Goal: Transaction & Acquisition: Purchase product/service

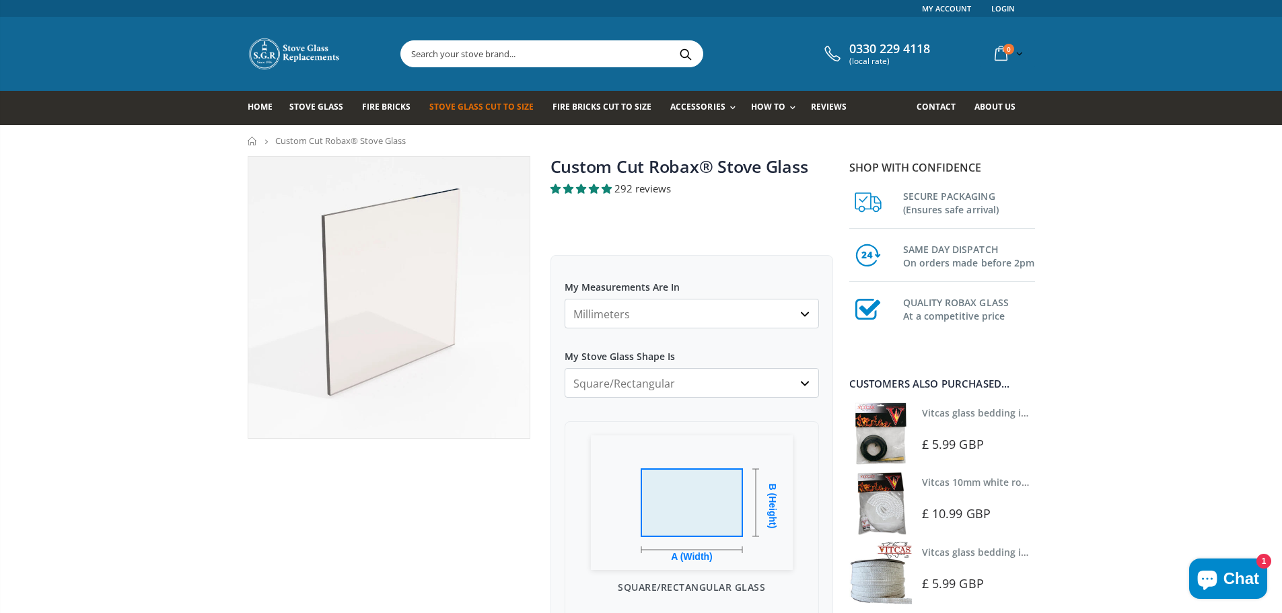
click at [701, 319] on select "Millimeters Centimeters Inches" at bounding box center [692, 314] width 254 height 30
select select "cm"
click at [565, 299] on select "Millimeters Centimeters Inches" at bounding box center [692, 314] width 254 height 30
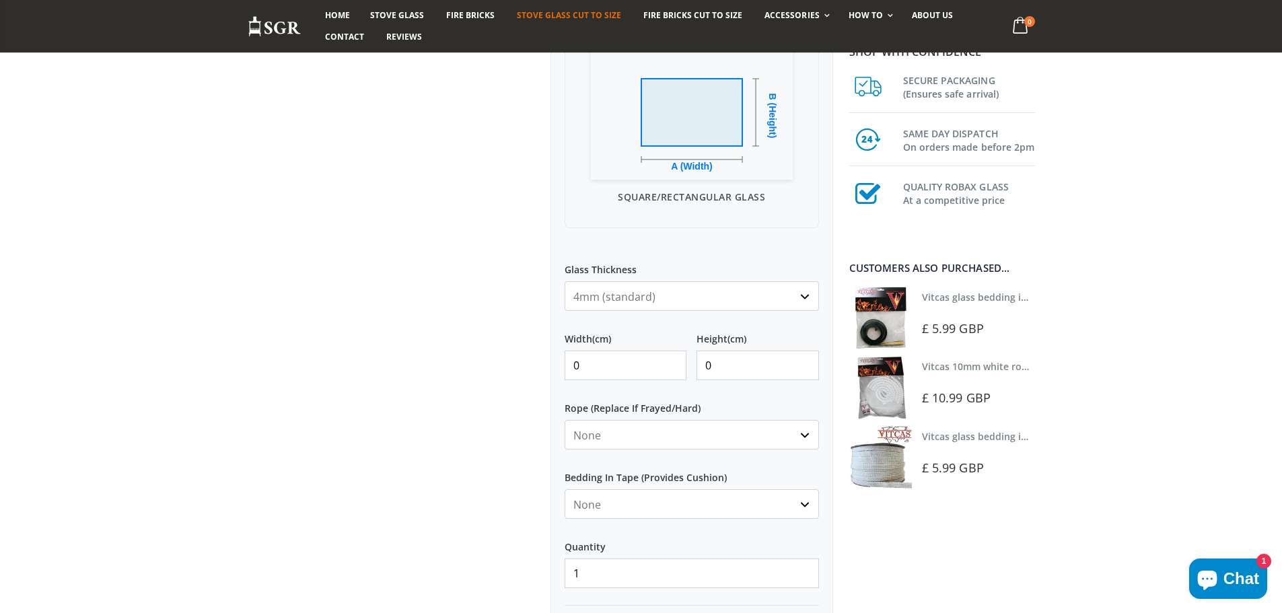
scroll to position [404, 0]
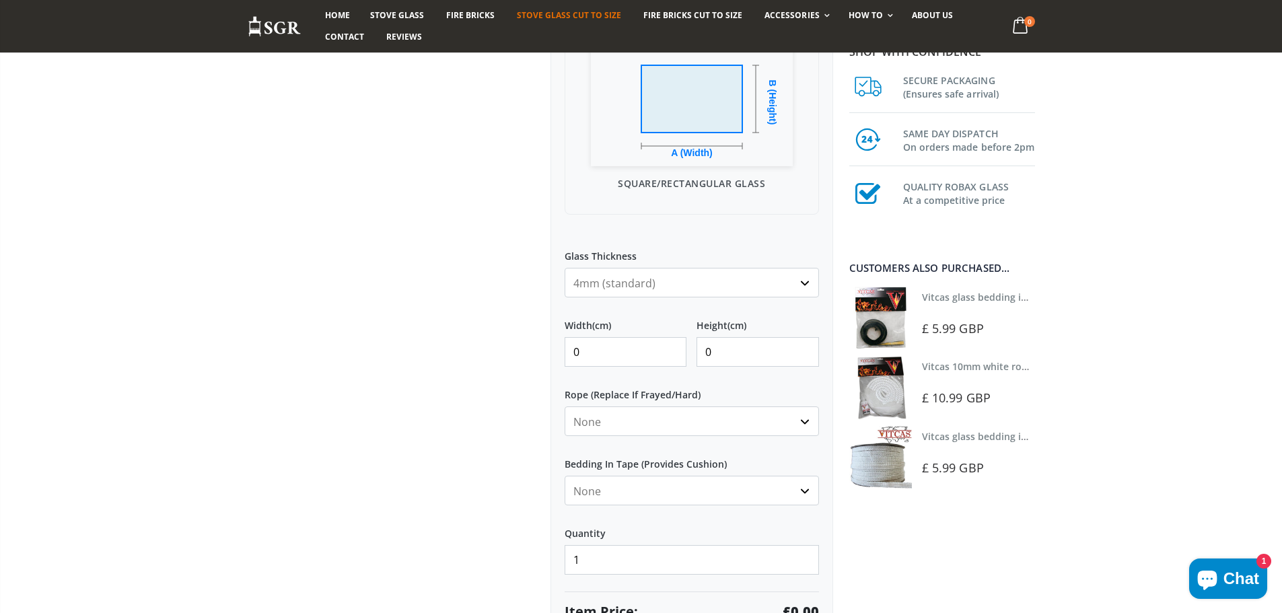
click at [691, 291] on select "4mm (standard) 5mm (gas fires with baffled flue) 3mm (For Use In Stoves With Th…" at bounding box center [692, 283] width 254 height 30
click at [565, 268] on select "4mm (standard) 5mm (gas fires with baffled flue) 3mm (For Use In Stoves With Th…" at bounding box center [692, 283] width 254 height 30
click at [674, 347] on input "1" at bounding box center [626, 352] width 122 height 30
type input "2"
click at [674, 347] on input "2" at bounding box center [626, 352] width 122 height 30
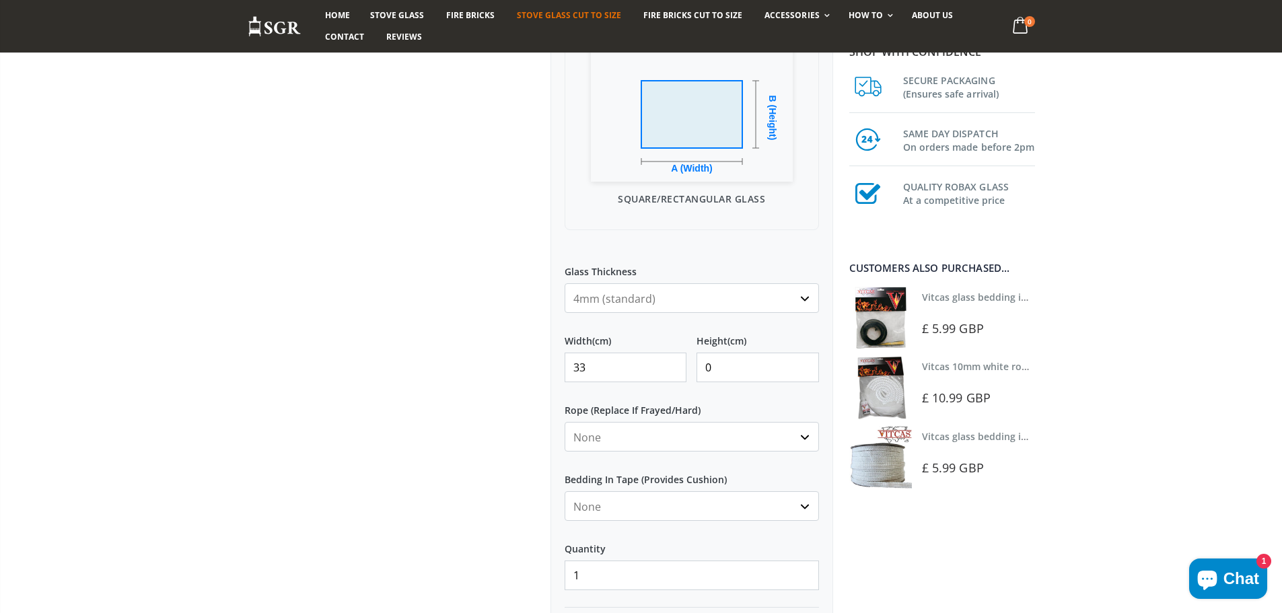
scroll to position [336, 0]
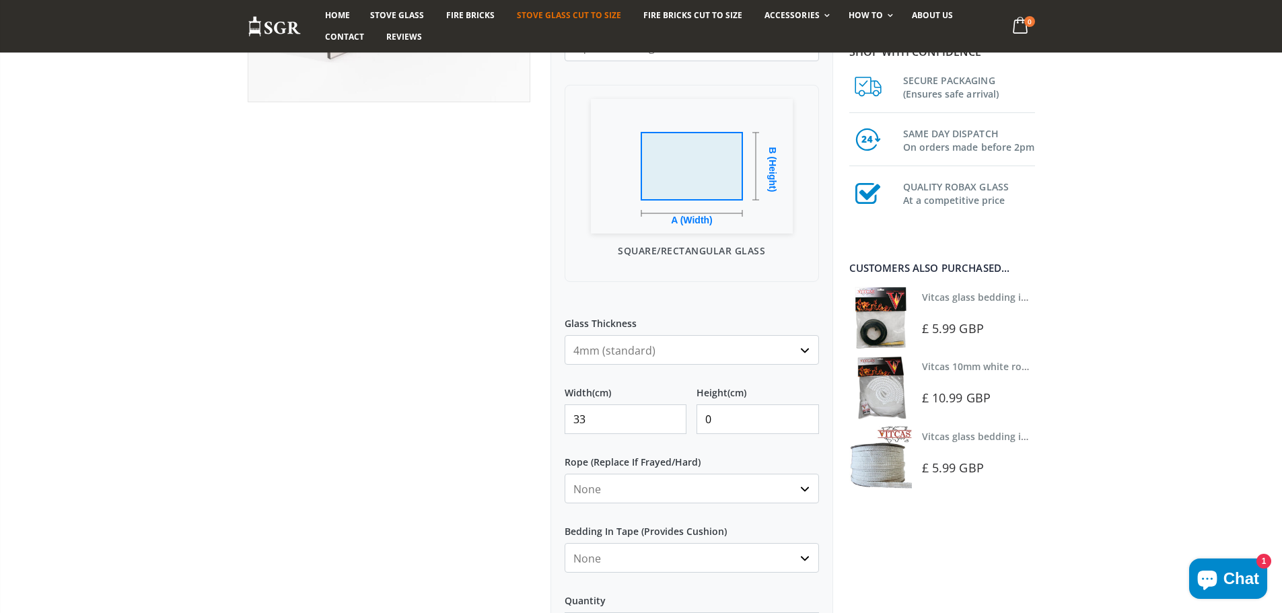
type input "33"
click at [708, 419] on input "0" at bounding box center [758, 419] width 122 height 30
type input "40"
click at [536, 489] on div at bounding box center [389, 286] width 303 height 933
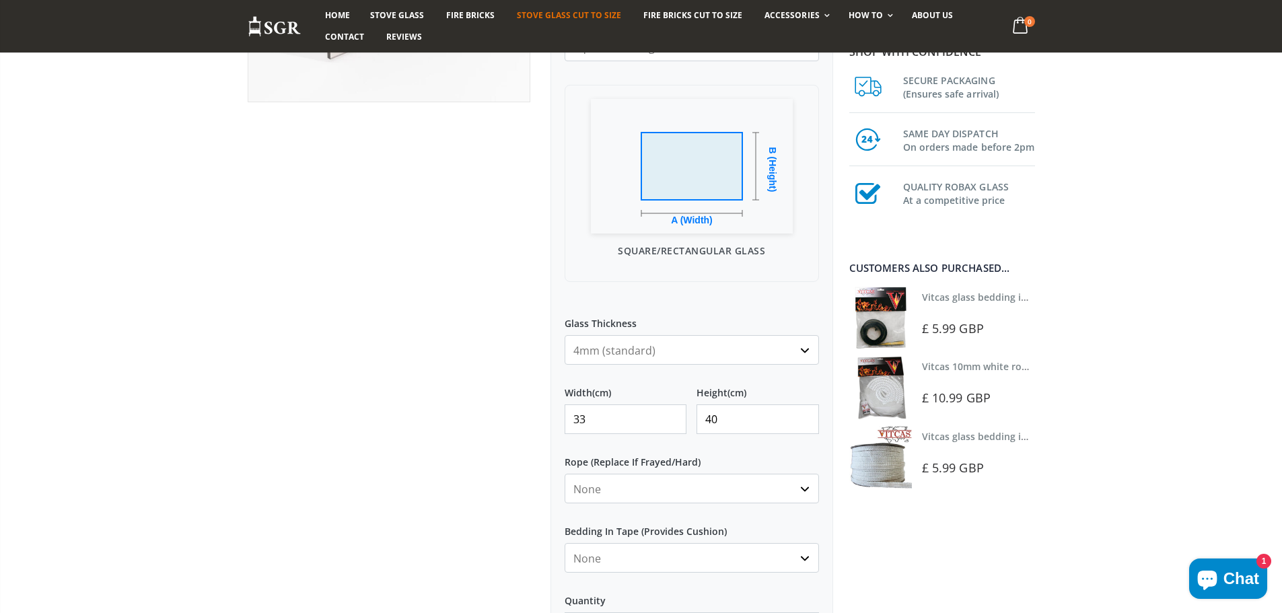
click at [536, 489] on div at bounding box center [389, 286] width 303 height 933
click at [676, 458] on label "Rope (Replace If Frayed/Hard)" at bounding box center [692, 456] width 254 height 24
click at [676, 474] on select "None 3mm White 6mm White 8mm White 10mm White 12mm White 6mm Black 8mm Black 10…" at bounding box center [692, 489] width 254 height 30
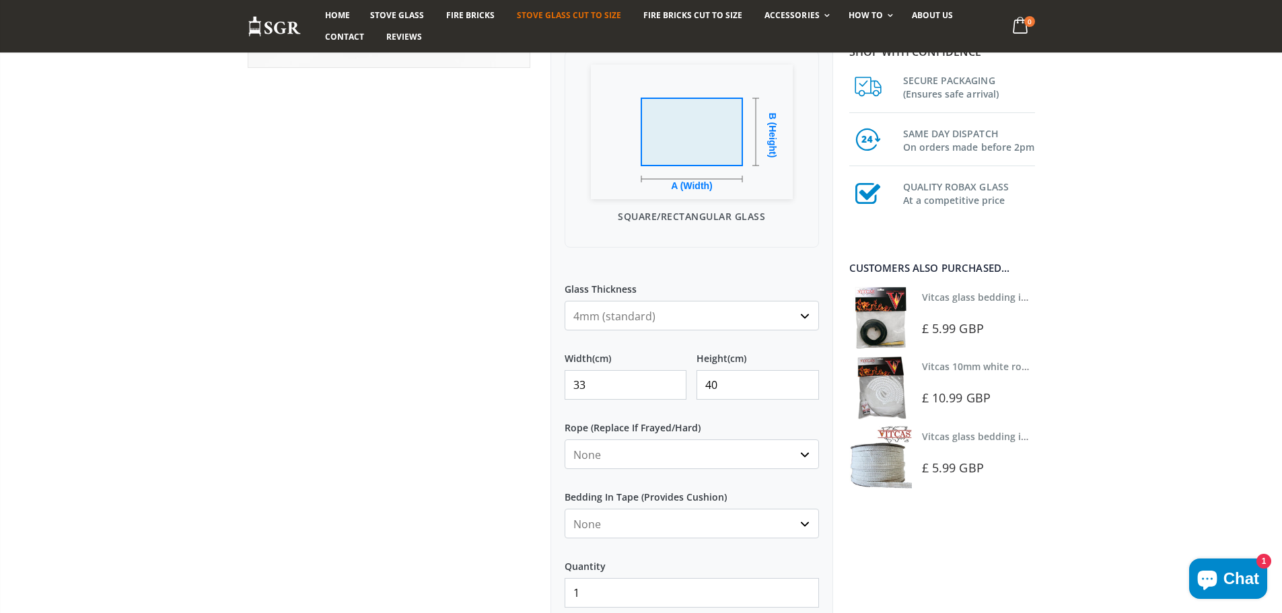
scroll to position [404, 0]
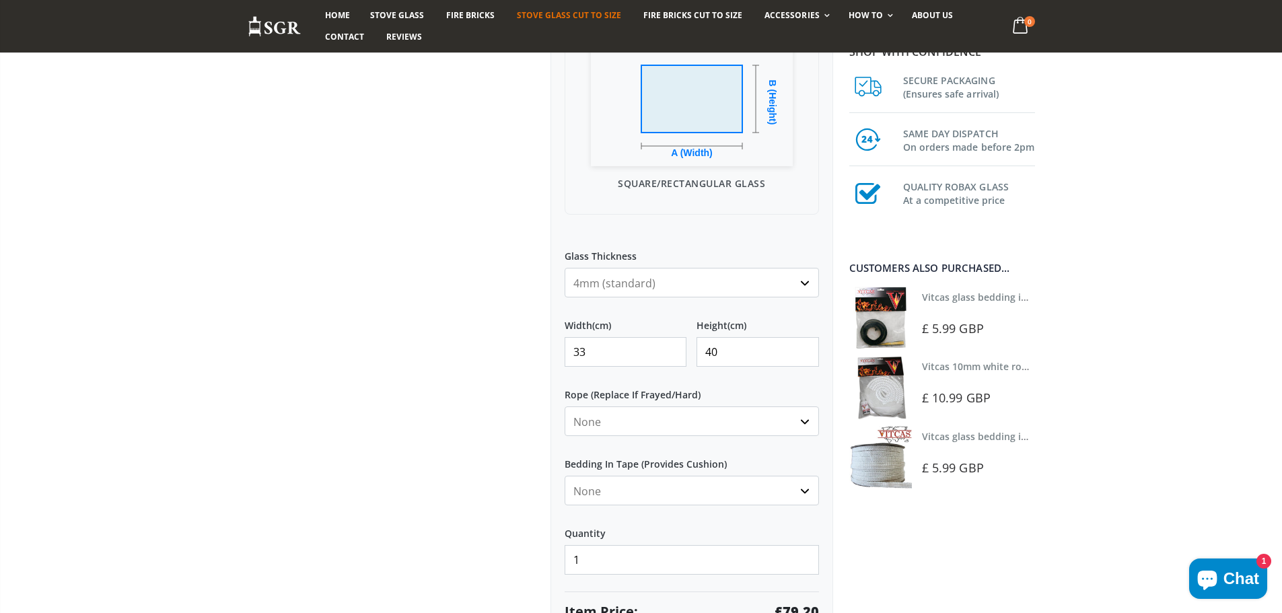
click at [802, 426] on select "None 3mm White 6mm White 8mm White 10mm White 12mm White 6mm Black 8mm Black 10…" at bounding box center [692, 421] width 254 height 30
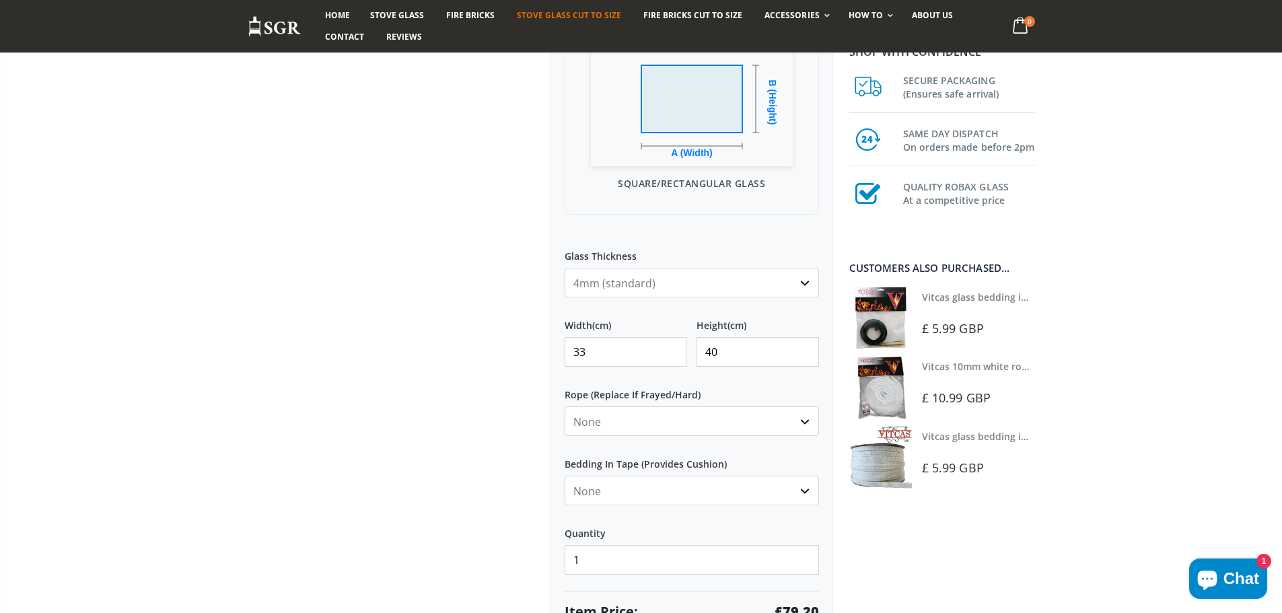
click at [802, 426] on select "None 3mm White 6mm White 8mm White 10mm White 12mm White 6mm Black 8mm Black 10…" at bounding box center [692, 421] width 254 height 30
click at [802, 425] on select "None 3mm White 6mm White 8mm White 10mm White 12mm White 6mm Black 8mm Black 10…" at bounding box center [692, 421] width 254 height 30
click at [812, 446] on div "My Measurements Are In Millimeters Centimeters Inches For inches, please enter …" at bounding box center [692, 261] width 283 height 820
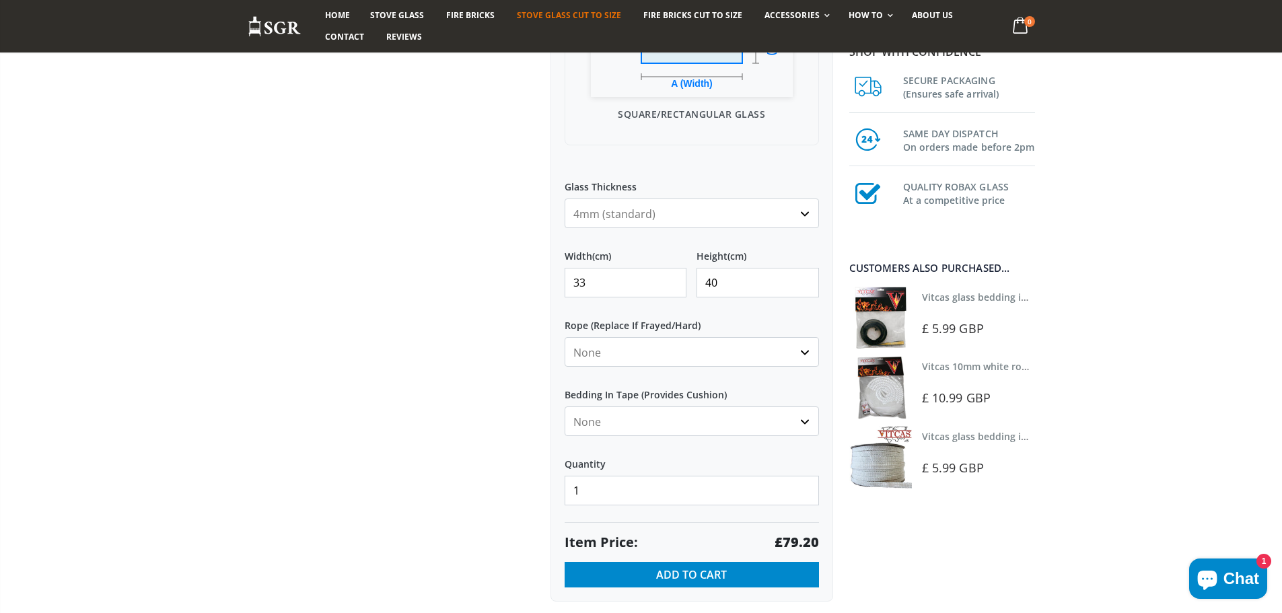
scroll to position [471, 0]
click at [771, 430] on select "None Black White" at bounding box center [692, 424] width 254 height 30
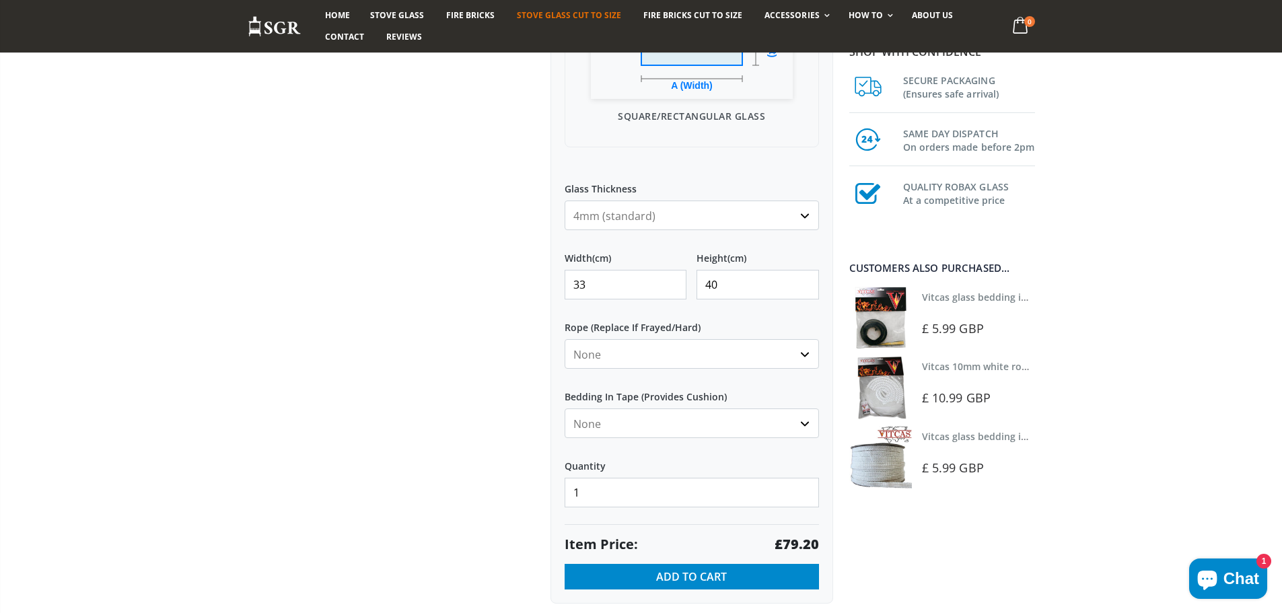
click at [806, 421] on select "None Black White" at bounding box center [692, 424] width 254 height 30
click at [565, 409] on select "None Black White" at bounding box center [692, 424] width 254 height 30
click at [802, 419] on select "None Black White" at bounding box center [692, 424] width 254 height 30
select select "none"
click at [565, 409] on select "None Black White" at bounding box center [692, 424] width 254 height 30
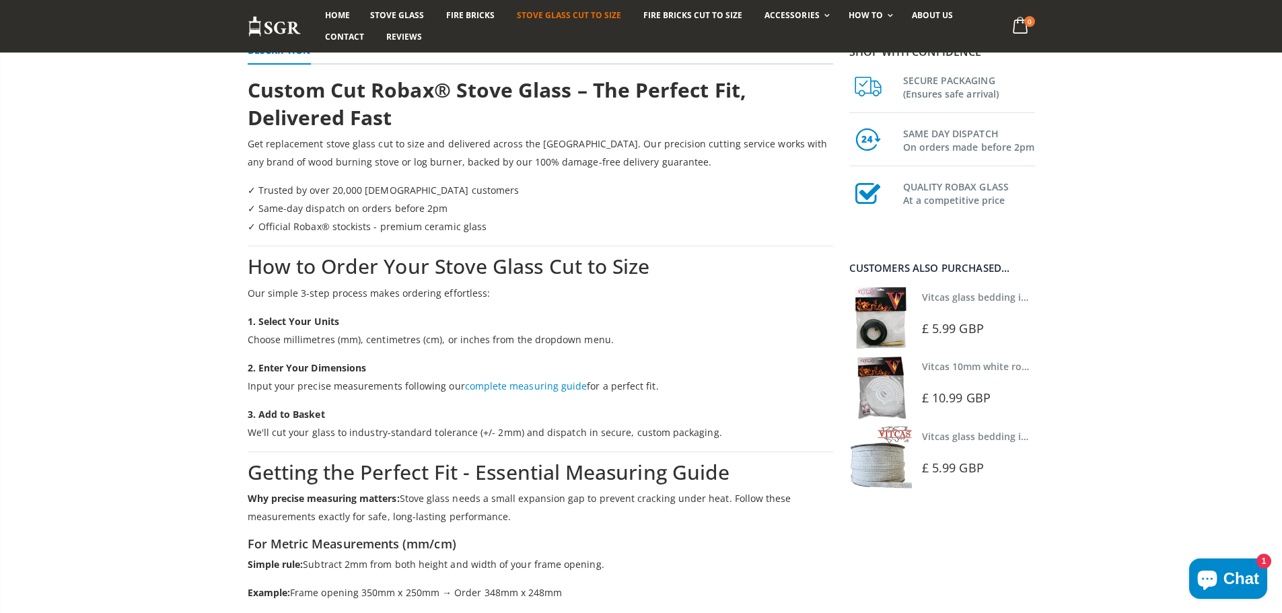
scroll to position [1077, 0]
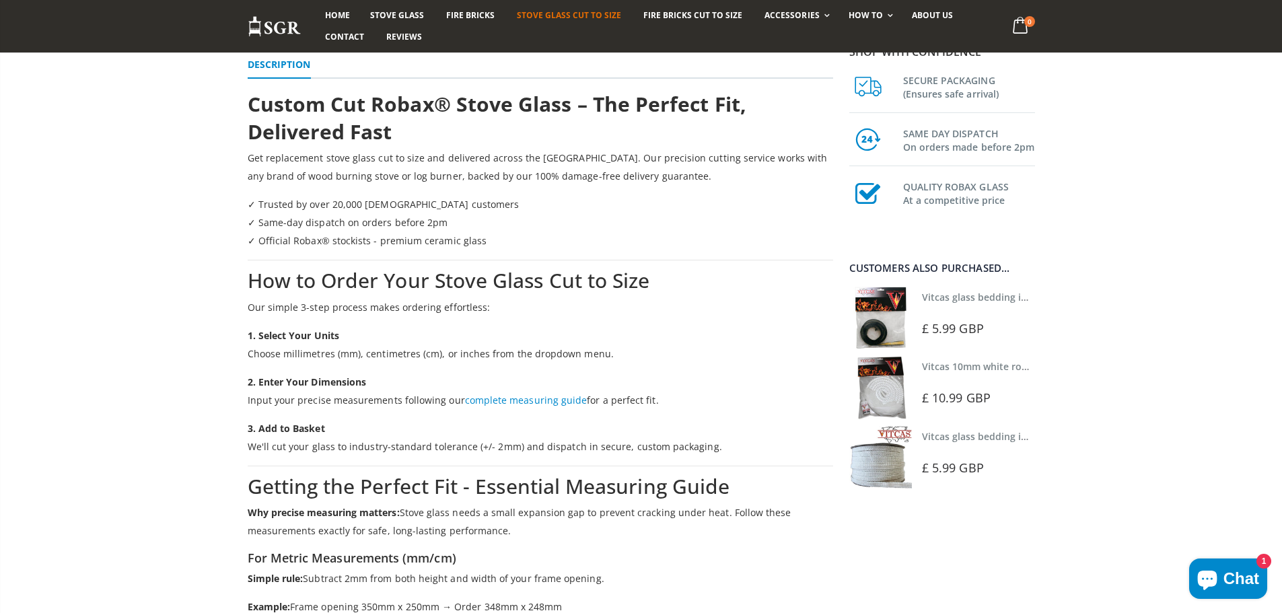
click at [521, 400] on link "complete measuring guide" at bounding box center [526, 400] width 122 height 13
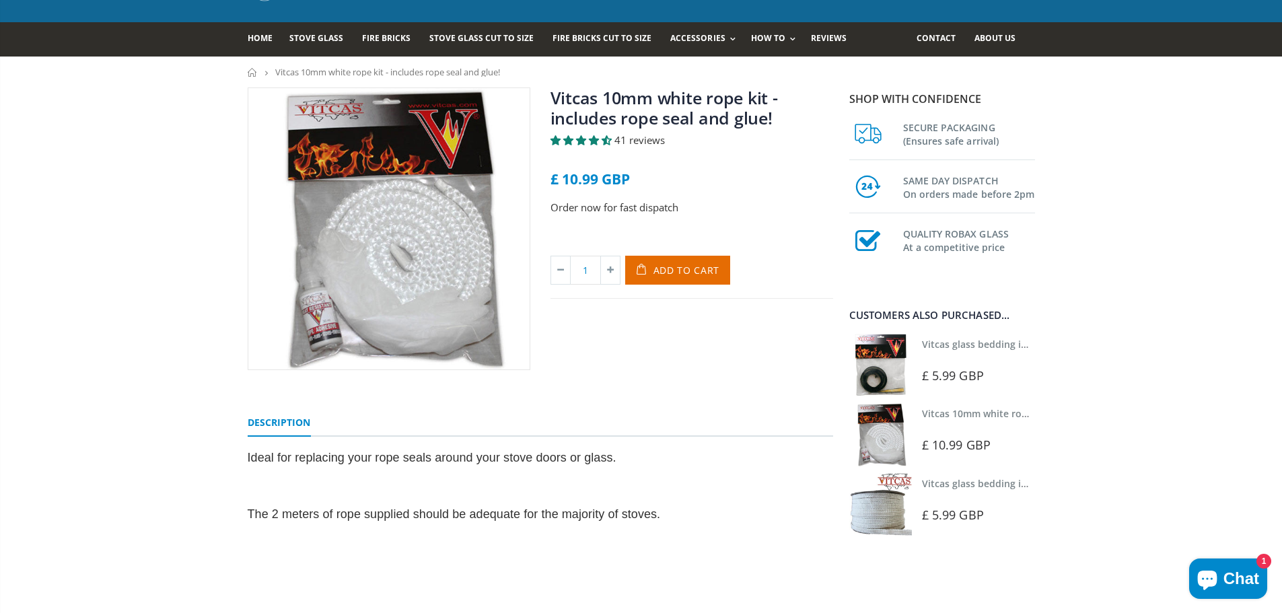
scroll to position [67, 0]
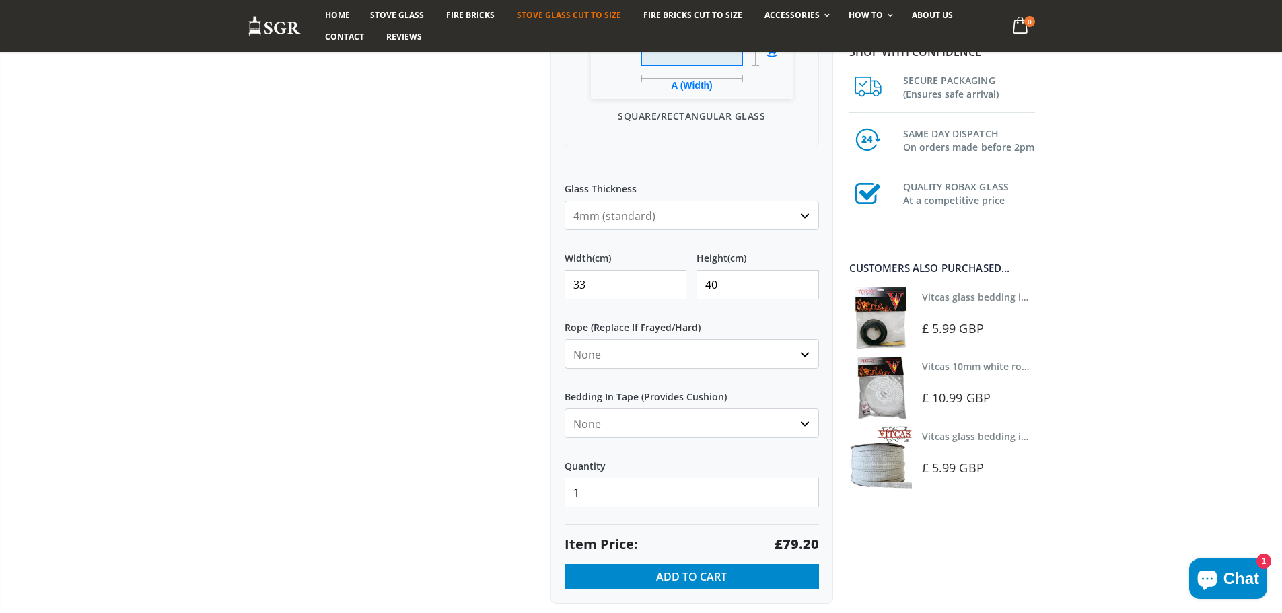
scroll to position [202, 0]
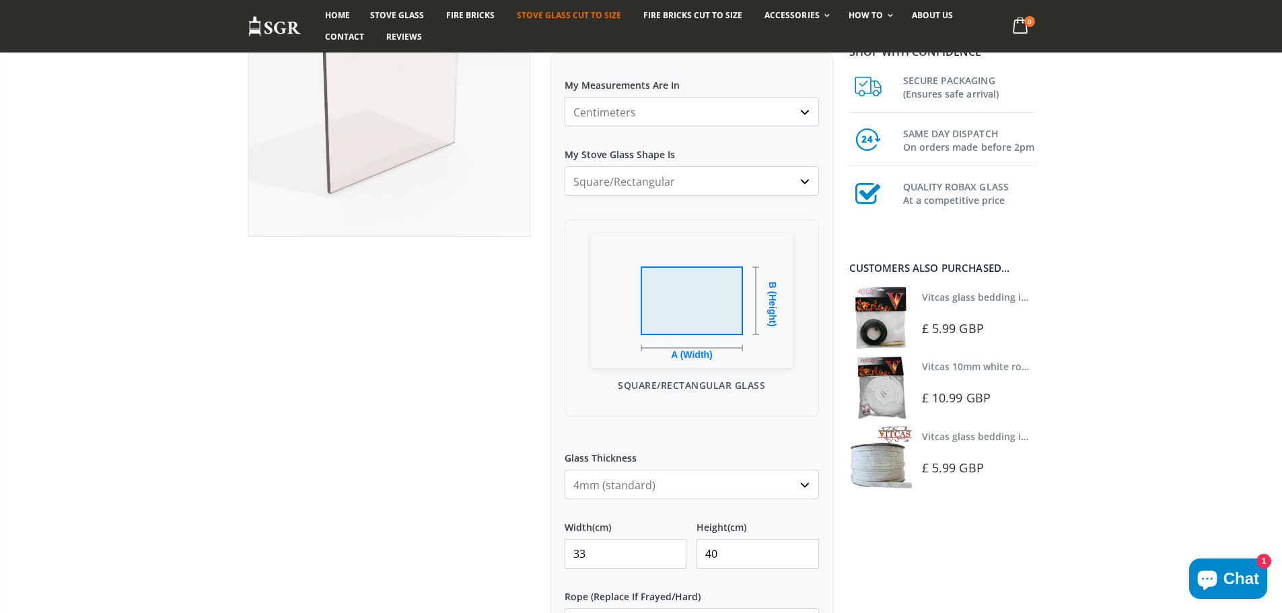
click at [688, 119] on select "Millimeters Centimeters Inches" at bounding box center [692, 112] width 254 height 30
click at [669, 115] on select "Millimeters Centimeters Inches" at bounding box center [692, 112] width 254 height 30
drag, startPoint x: 669, startPoint y: 115, endPoint x: 657, endPoint y: 149, distance: 35.8
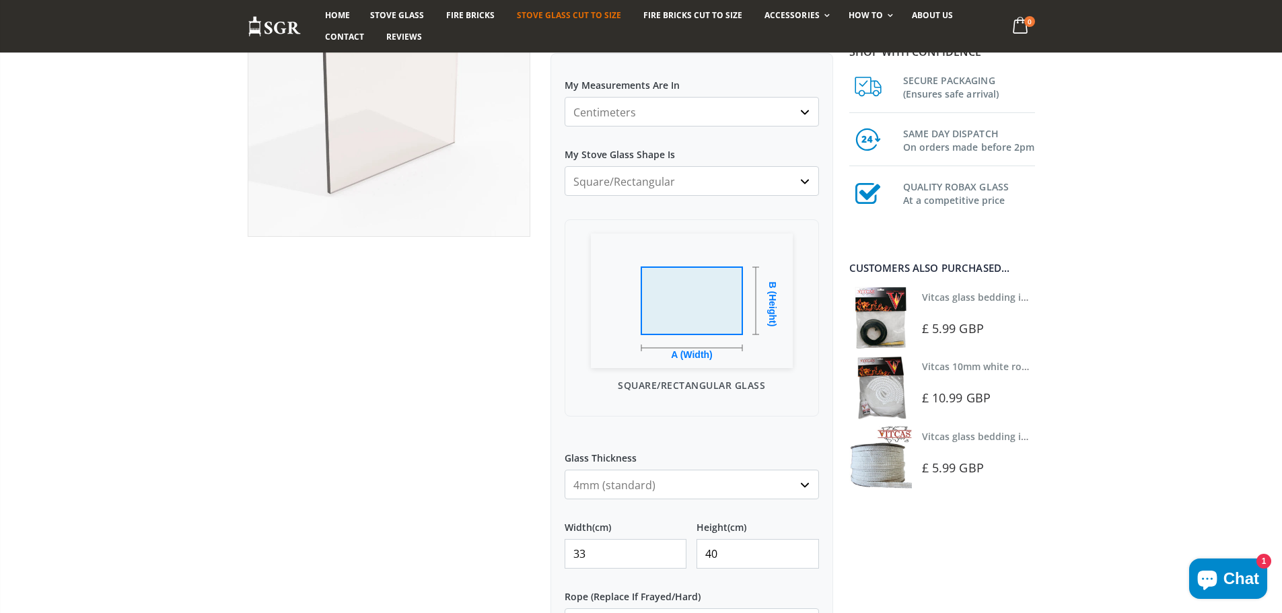
click at [657, 149] on div "My Measurements Are In Millimeters Centimeters Inches For inches, please enter …" at bounding box center [692, 463] width 283 height 820
select select "mm"
click at [565, 97] on select "Millimeters Centimeters Inches" at bounding box center [692, 112] width 254 height 30
click at [649, 144] on label "My Stove Glass Shape Is" at bounding box center [692, 149] width 254 height 24
click at [649, 166] on select "Square/Rectangular Arched Half Arch Both Top Corners Cut Single Corner Cut Slop…" at bounding box center [692, 181] width 254 height 30
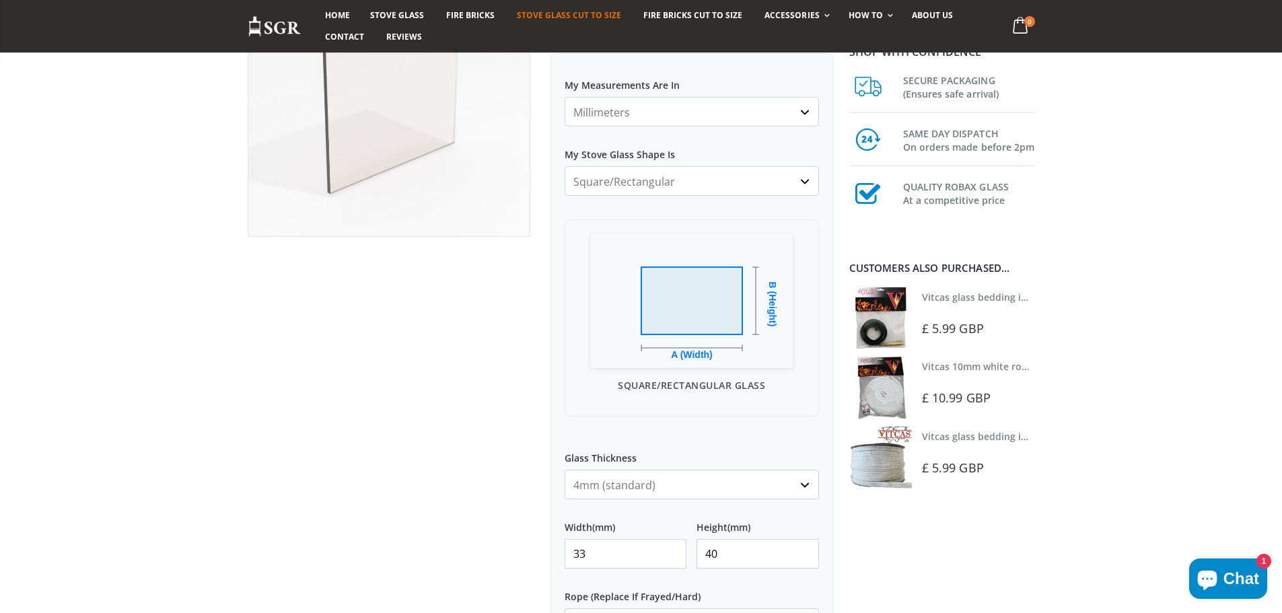
click at [649, 144] on label "My Stove Glass Shape Is" at bounding box center [692, 149] width 254 height 24
click at [649, 166] on select "Square/Rectangular Arched Half Arch Both Top Corners Cut Single Corner Cut Slop…" at bounding box center [692, 181] width 254 height 30
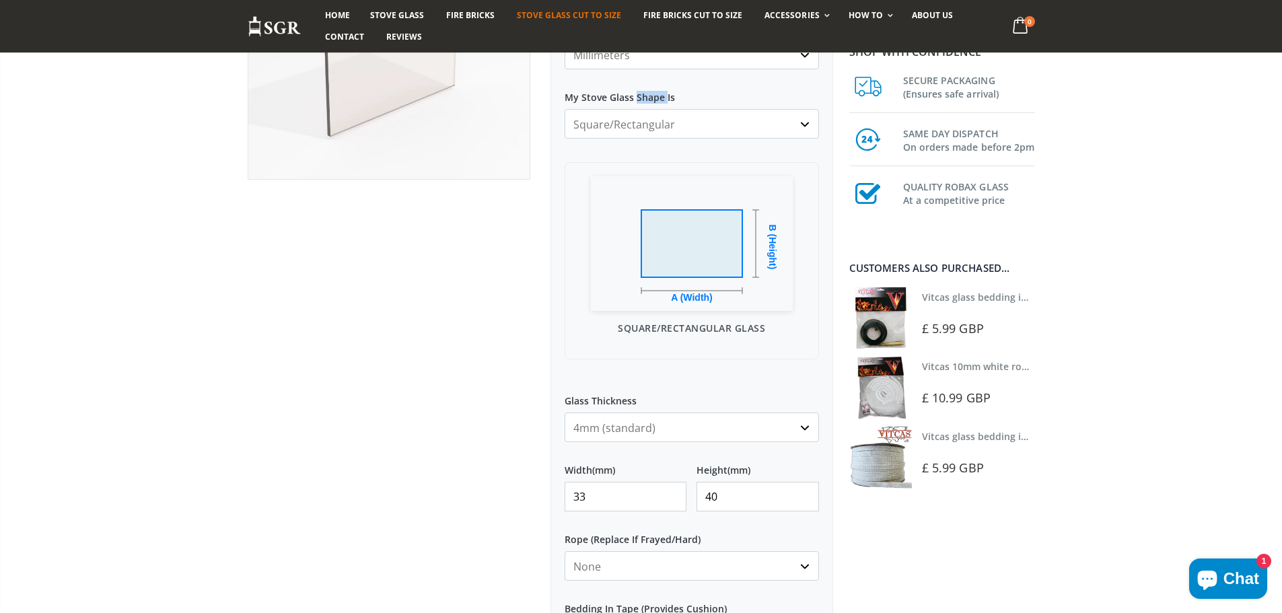
scroll to position [336, 0]
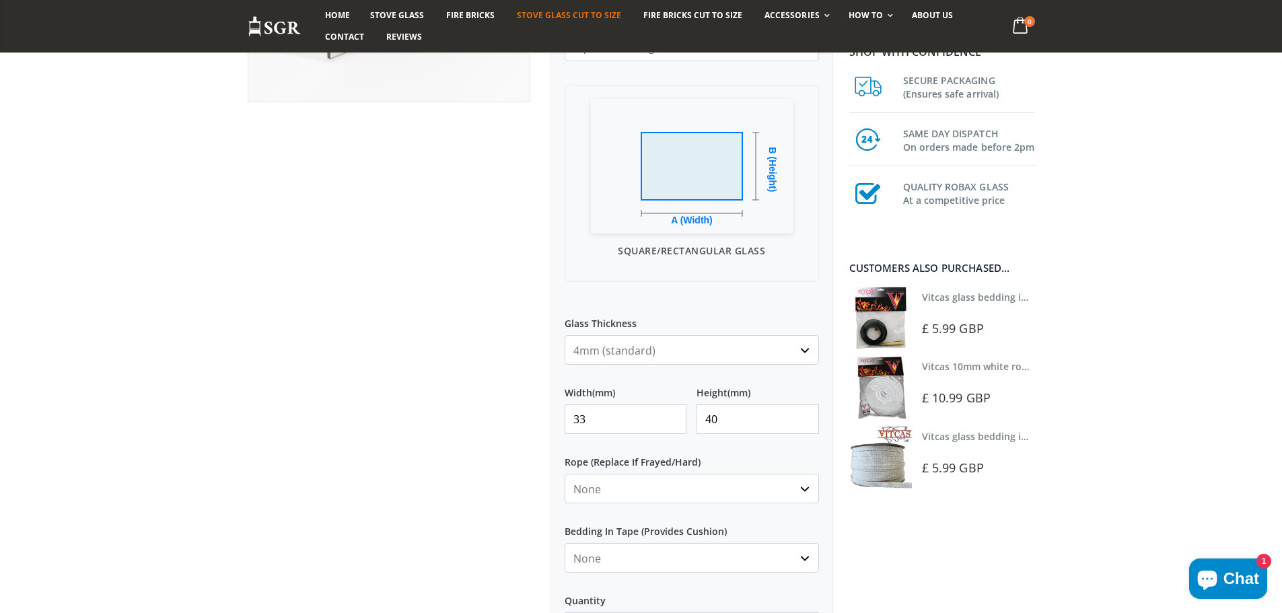
click at [629, 426] on input "33" at bounding box center [626, 419] width 122 height 30
type input "330"
click at [746, 416] on input "40" at bounding box center [758, 419] width 122 height 30
type input "400"
click at [447, 473] on div at bounding box center [389, 286] width 303 height 933
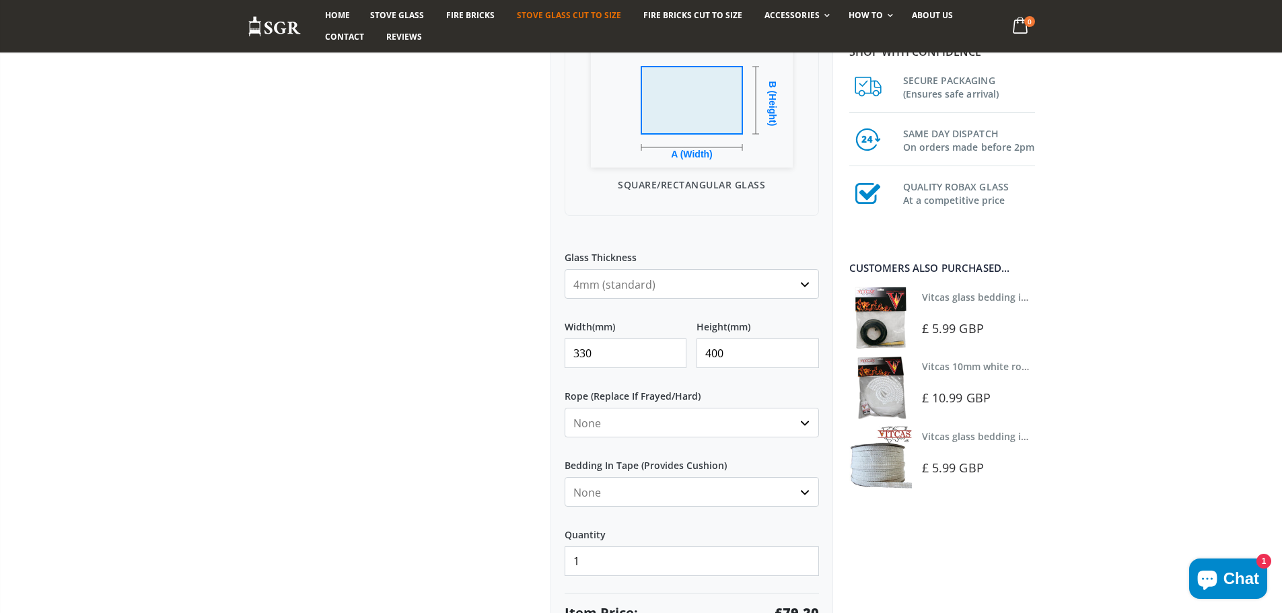
scroll to position [538, 0]
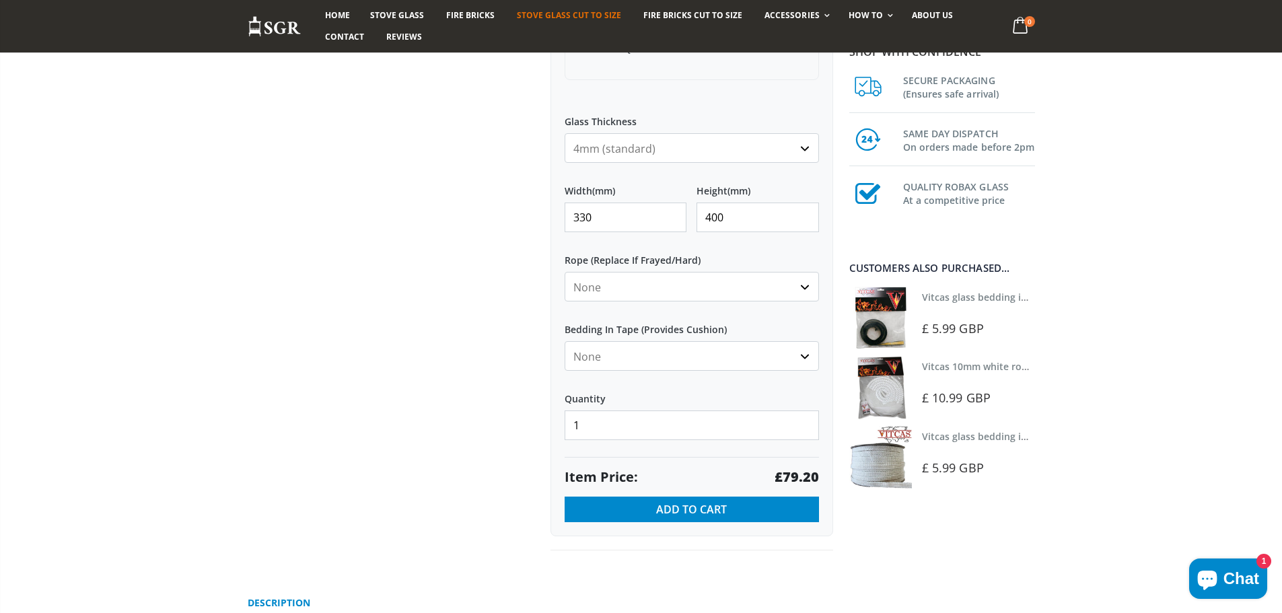
click at [605, 219] on input "330" at bounding box center [626, 218] width 122 height 30
type input "328"
click at [496, 294] on div at bounding box center [389, 84] width 303 height 933
click at [746, 215] on input "400" at bounding box center [758, 218] width 122 height 30
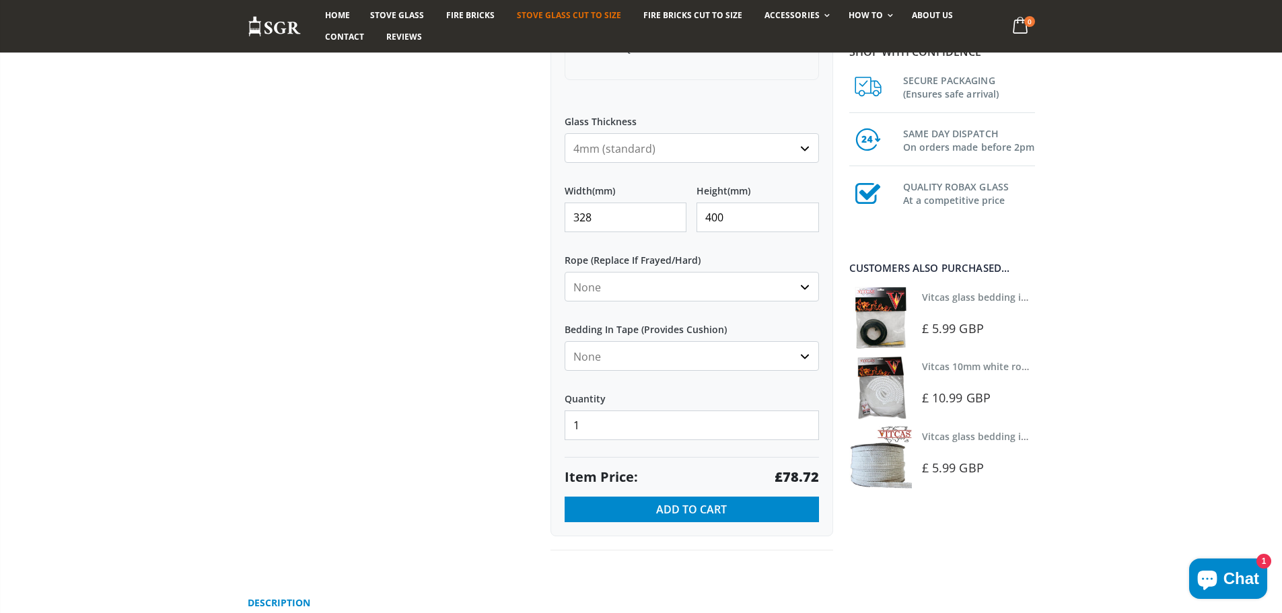
click at [746, 215] on input "400" at bounding box center [758, 218] width 122 height 30
type input "4"
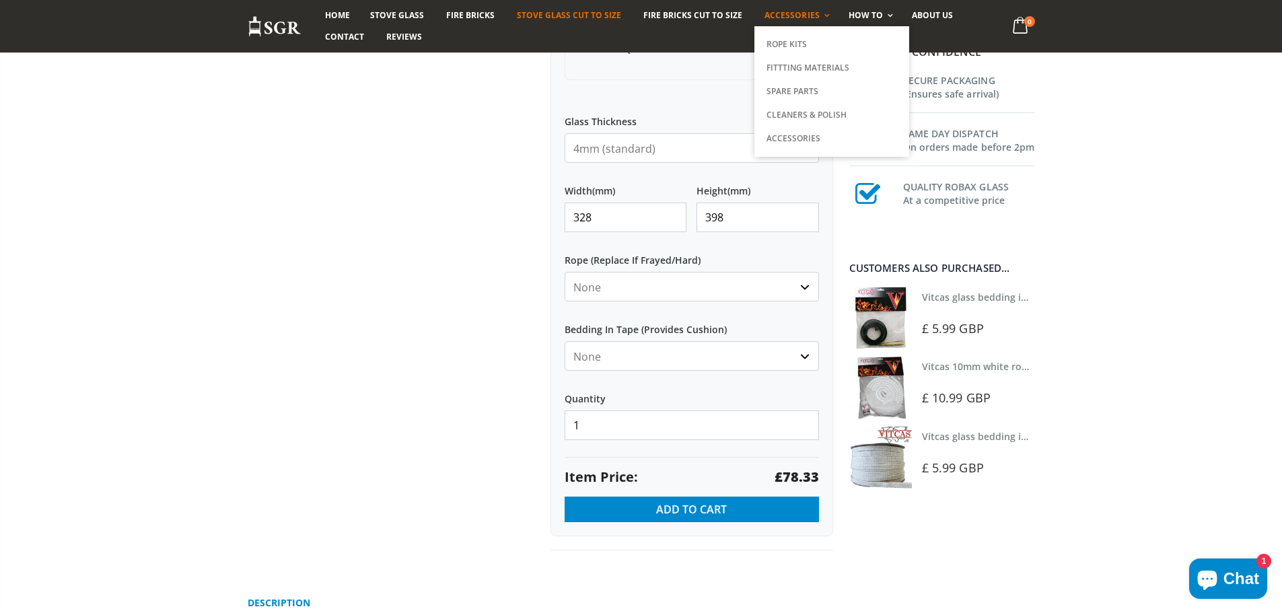
type input "398"
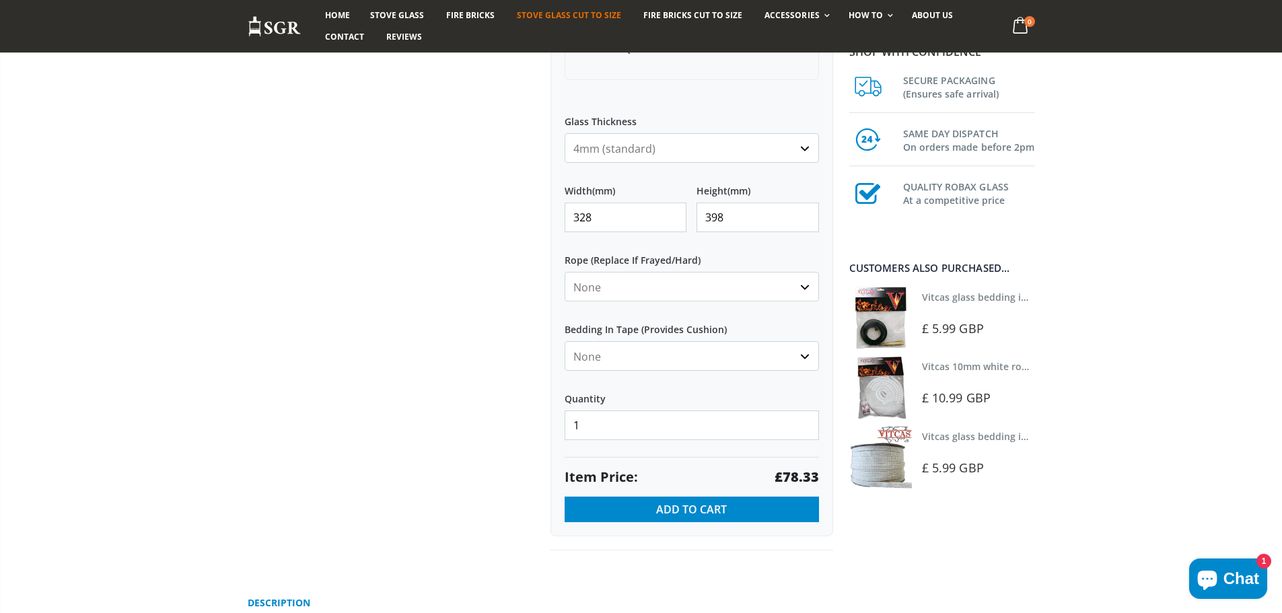
scroll to position [202, 0]
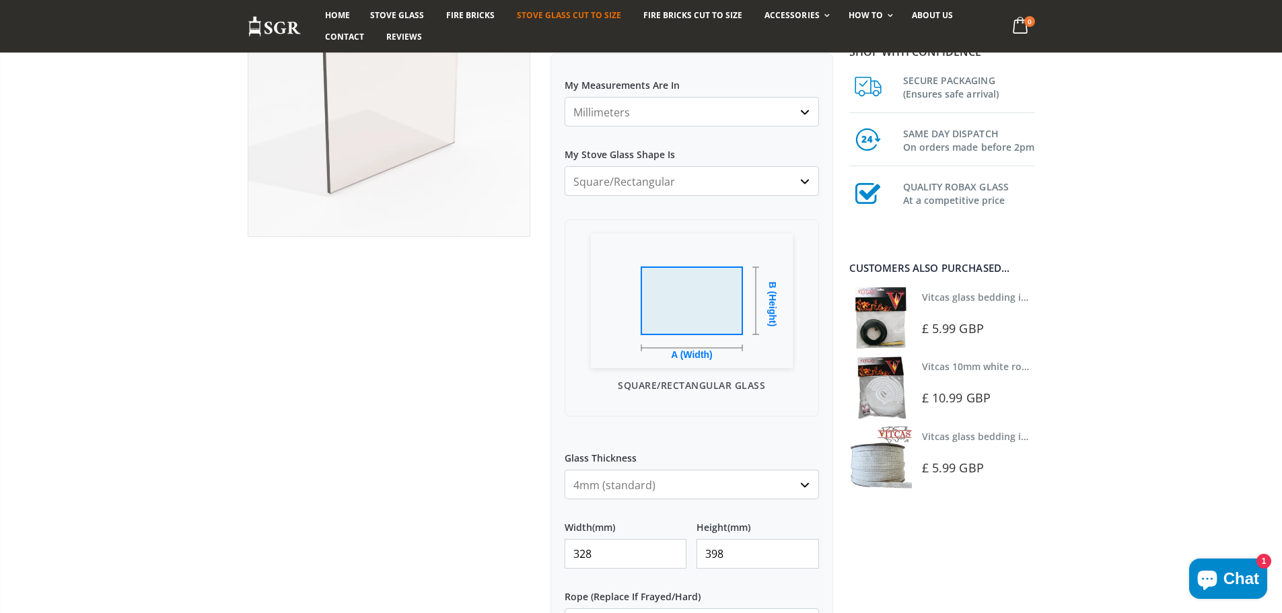
click at [694, 489] on select "4mm (standard) 5mm (gas fires with baffled flue) 3mm (For Use In Stoves With Th…" at bounding box center [692, 485] width 254 height 30
click at [565, 470] on select "4mm (standard) 5mm (gas fires with baffled flue) 3mm (For Use In Stoves With Th…" at bounding box center [692, 485] width 254 height 30
click at [680, 530] on label "Width (mm)" at bounding box center [626, 521] width 122 height 24
click at [680, 539] on input "328" at bounding box center [626, 554] width 122 height 30
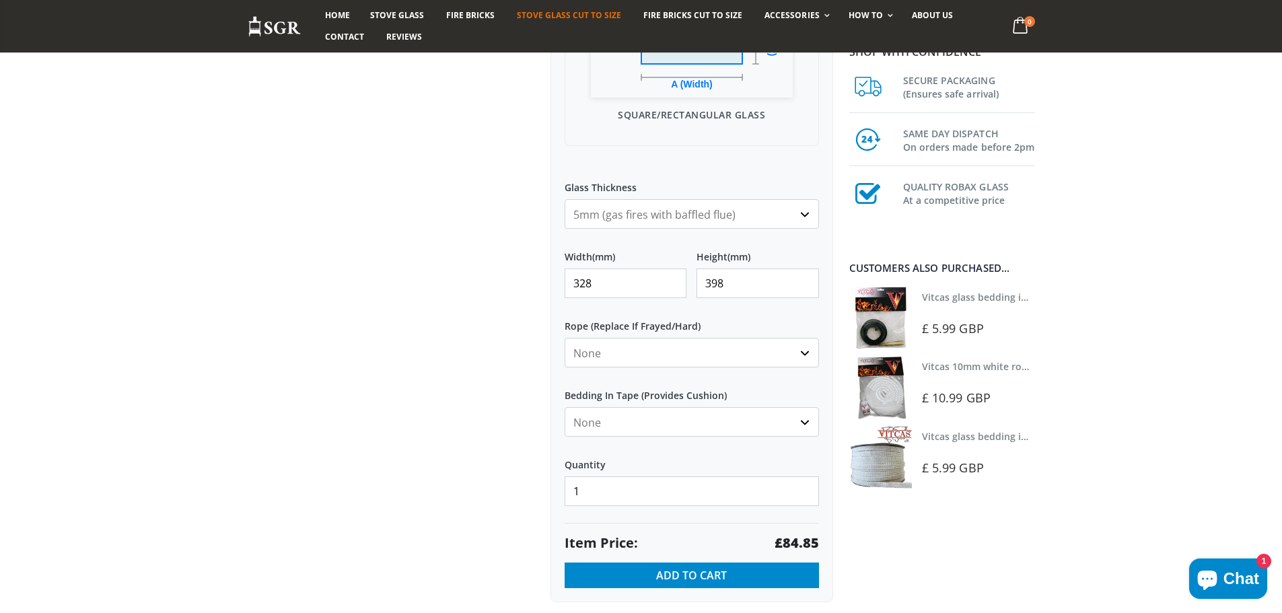
scroll to position [471, 0]
click at [610, 211] on select "4mm (standard) 5mm (gas fires with baffled flue) 3mm (For Use In Stoves With Th…" at bounding box center [692, 216] width 254 height 30
select select "4mm"
click at [565, 201] on select "4mm (standard) 5mm (gas fires with baffled flue) 3mm (For Use In Stoves With Th…" at bounding box center [692, 216] width 254 height 30
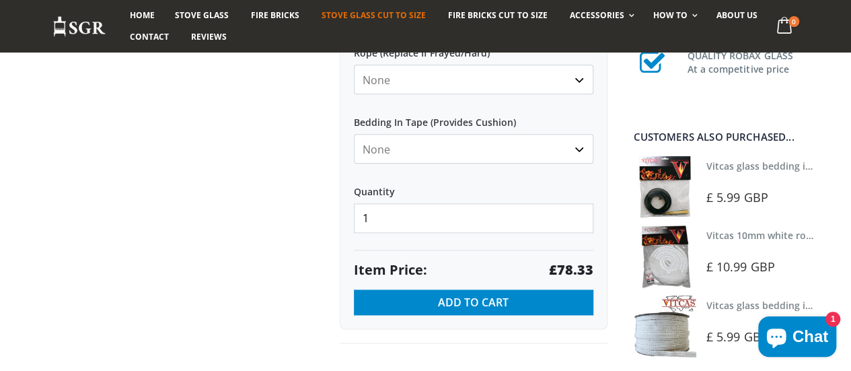
scroll to position [859, 0]
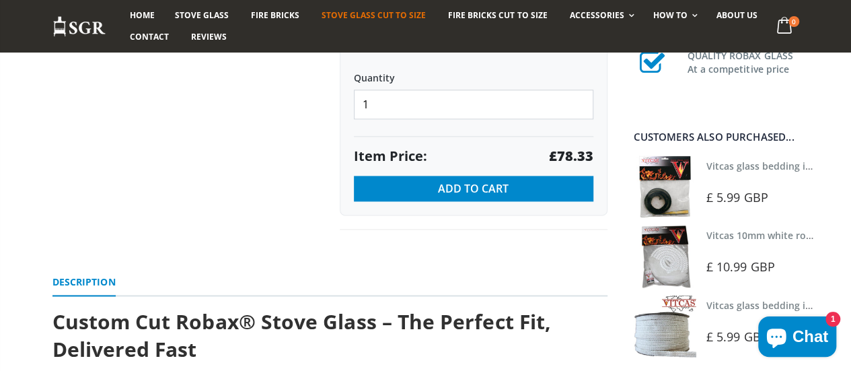
click at [786, 330] on icon "Chat window" at bounding box center [777, 338] width 20 height 20
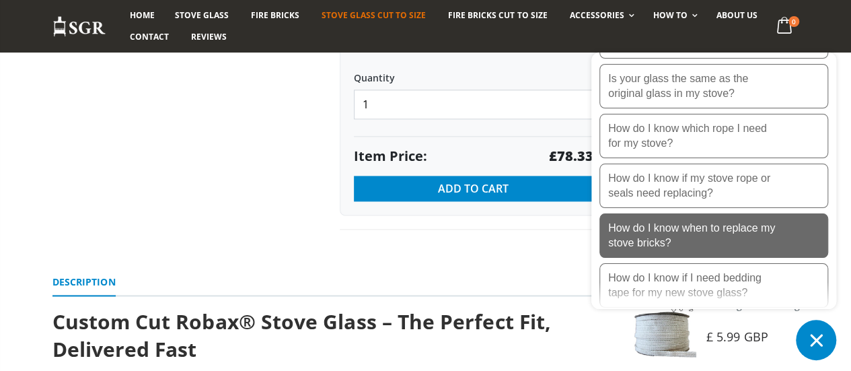
scroll to position [198, 0]
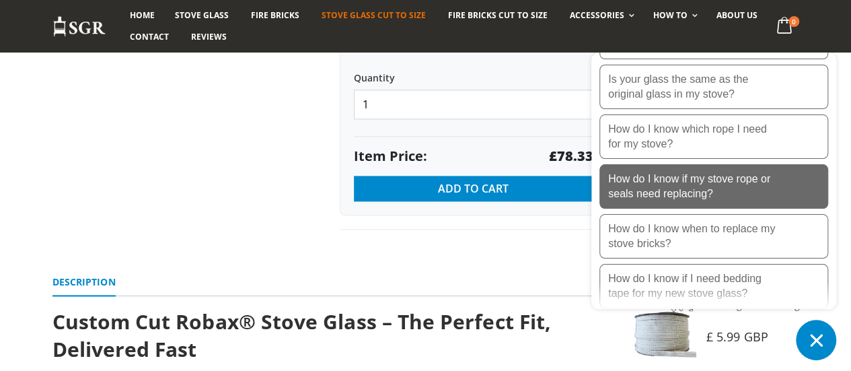
click at [798, 184] on button "How do I know if my stove rope or seals need replacing?" at bounding box center [714, 186] width 229 height 44
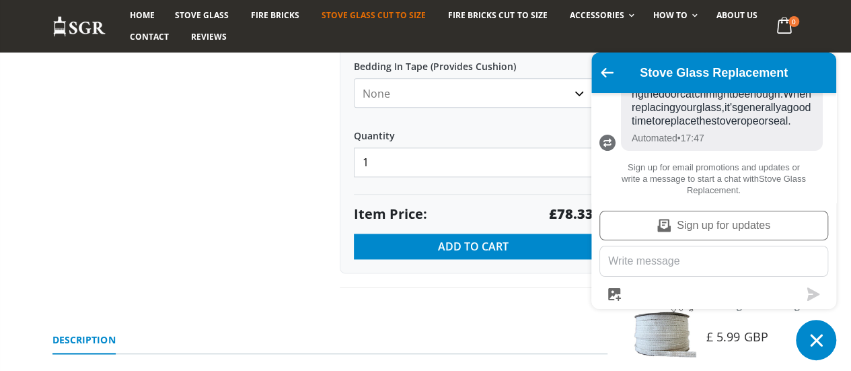
scroll to position [249, 0]
